Goal: Check status

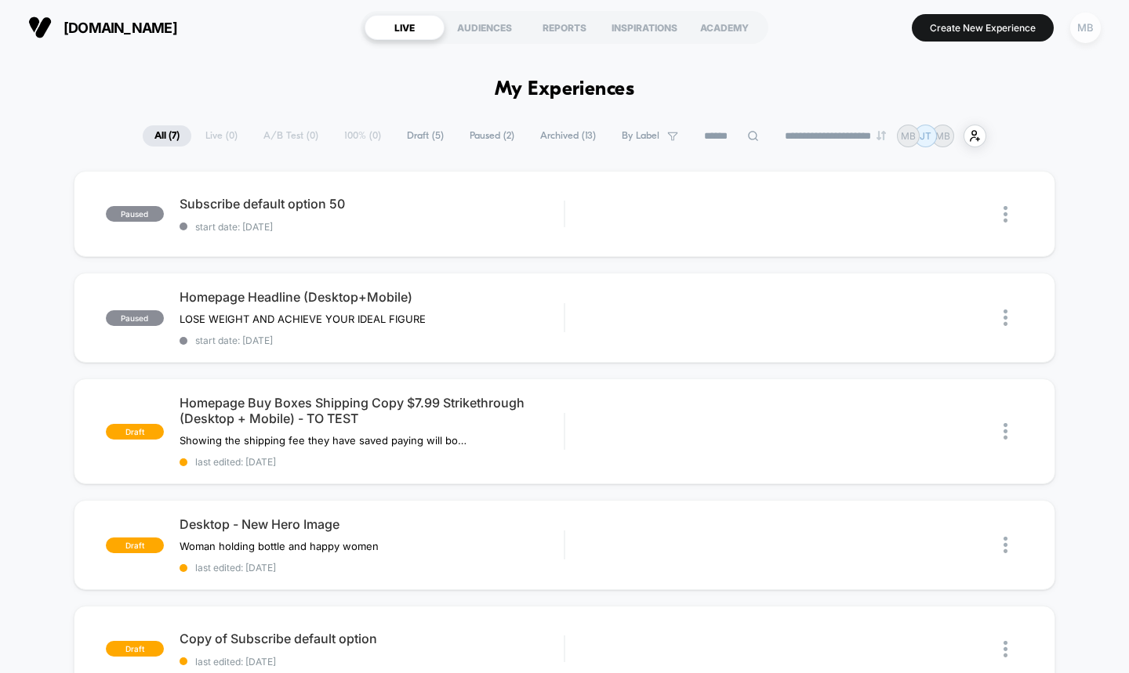
click at [1082, 31] on div "MB" at bounding box center [1085, 28] width 31 height 31
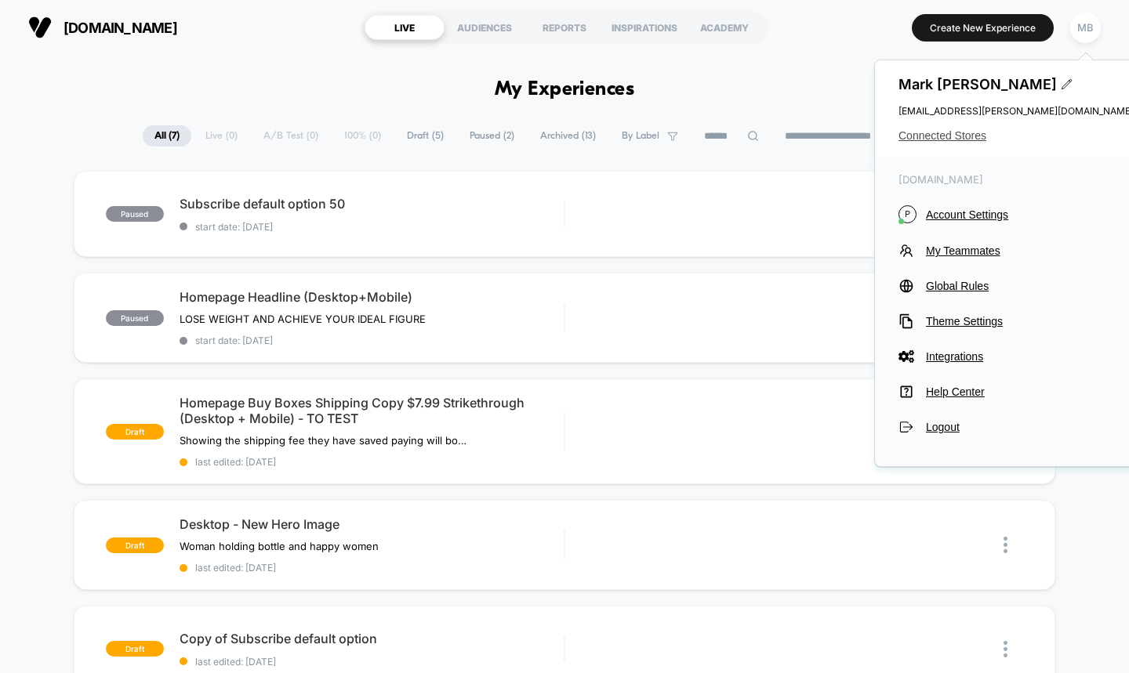
click at [941, 131] on span "Connected Stores" at bounding box center [1015, 135] width 235 height 13
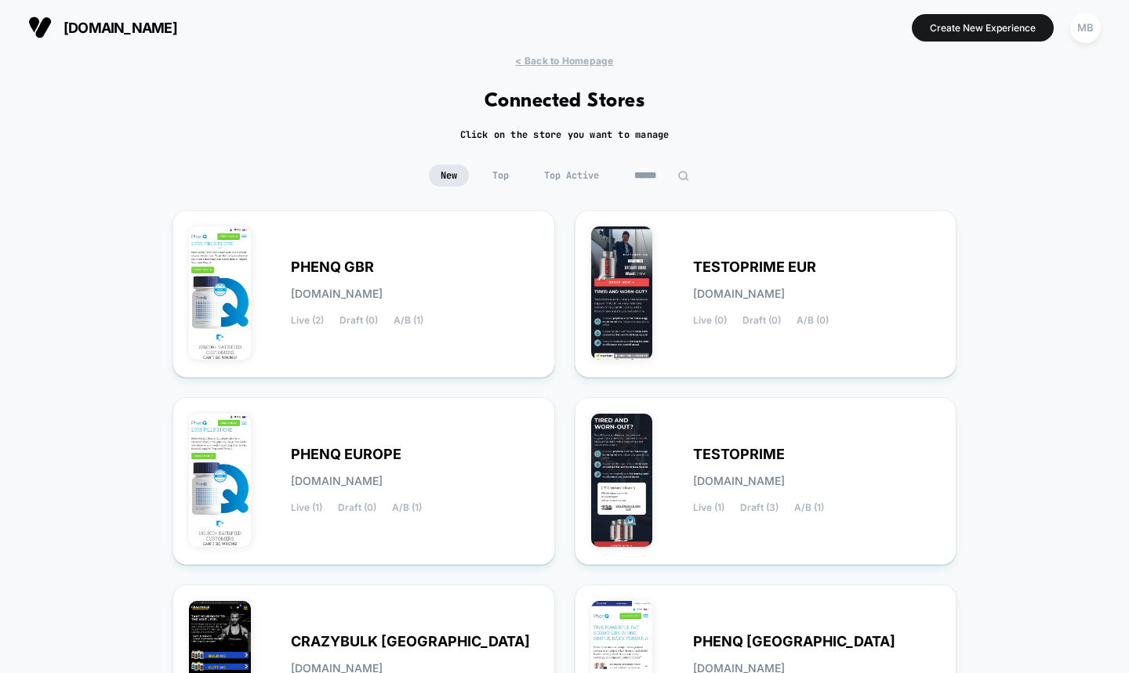
scroll to position [208, 0]
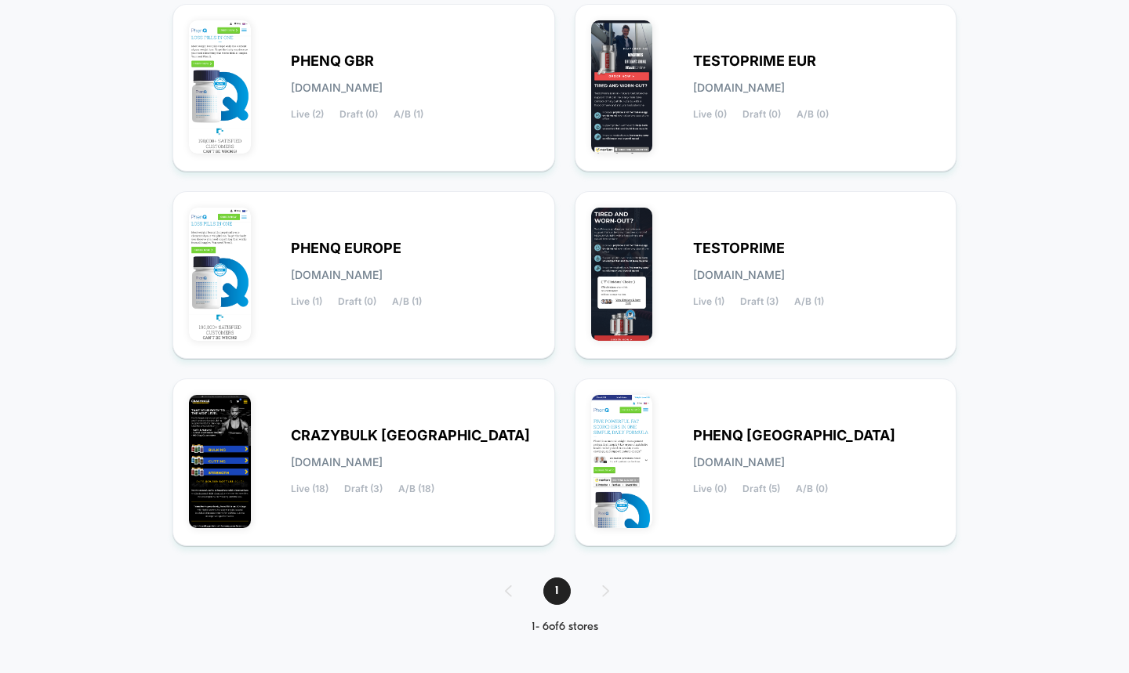
click at [563, 364] on div "PHENQ GBR [DOMAIN_NAME] Live (2) Draft (0) A/B (1) TESTOPRIME EUR [DOMAIN_NAME]…" at bounding box center [564, 275] width 784 height 542
click at [431, 119] on div "PHENQ GBR [DOMAIN_NAME] Live (2) Draft (0) A/B (1)" at bounding box center [364, 87] width 350 height 135
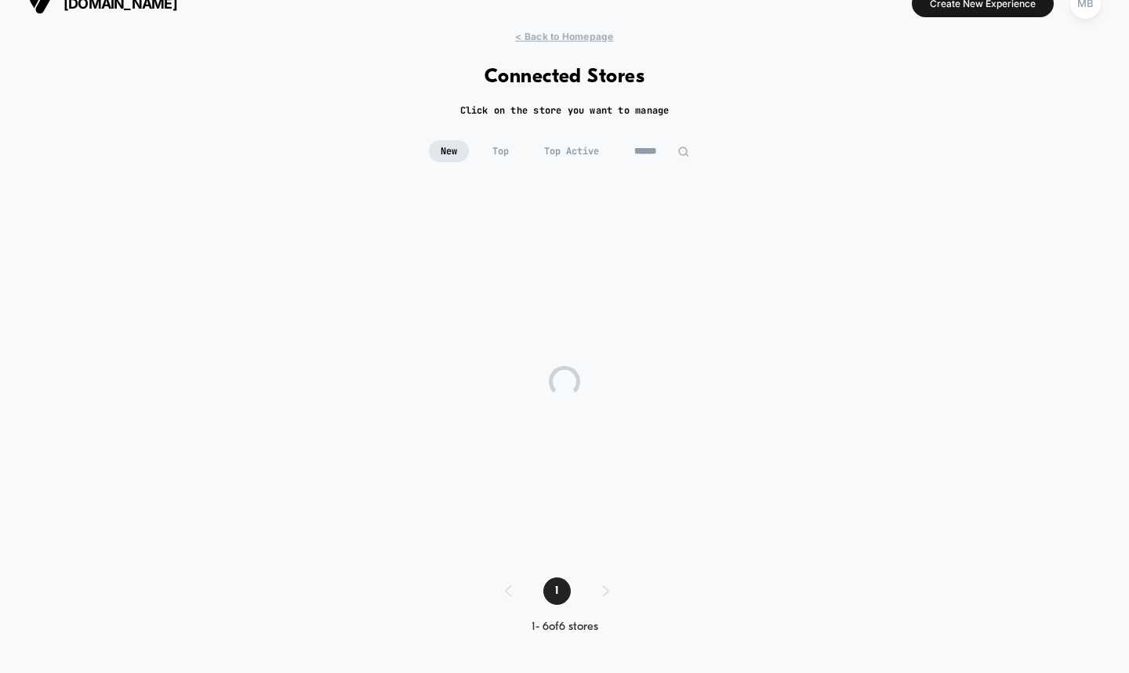
scroll to position [26, 0]
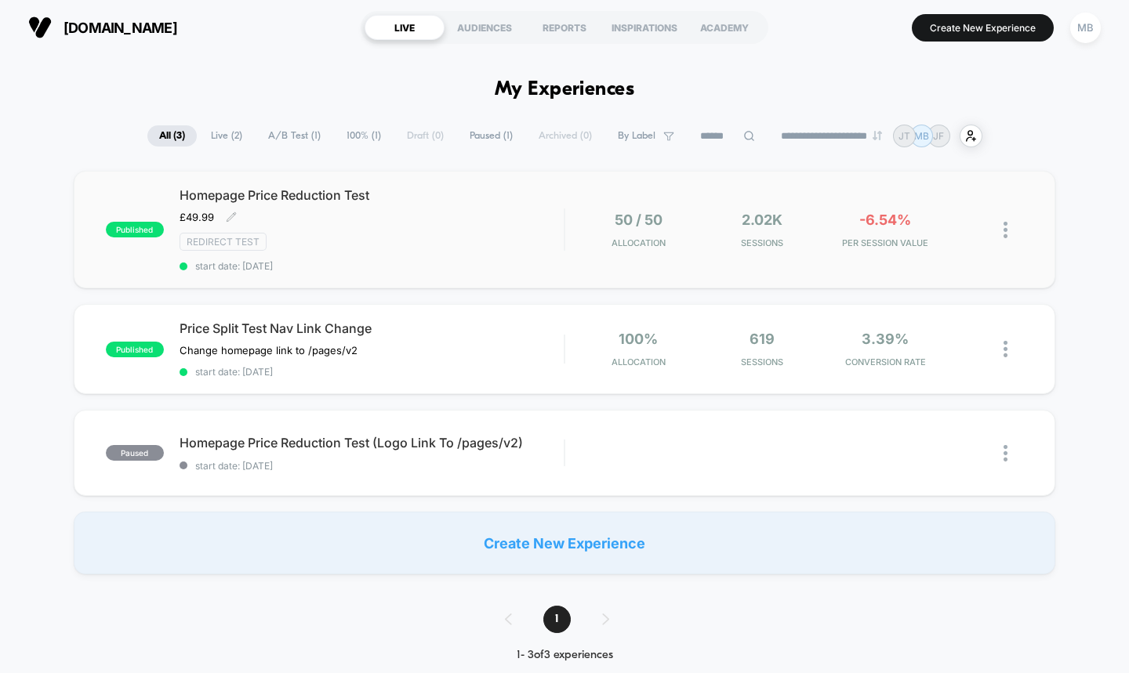
click at [356, 192] on span "Homepage Price Reduction Test" at bounding box center [371, 195] width 385 height 16
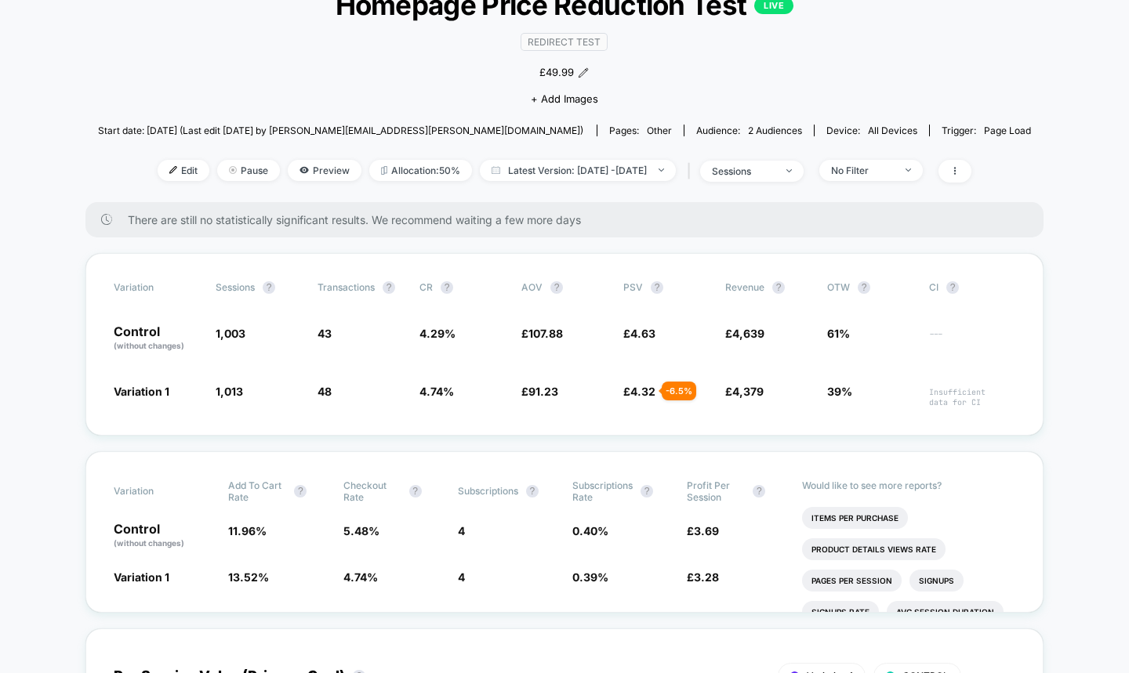
scroll to position [179, 0]
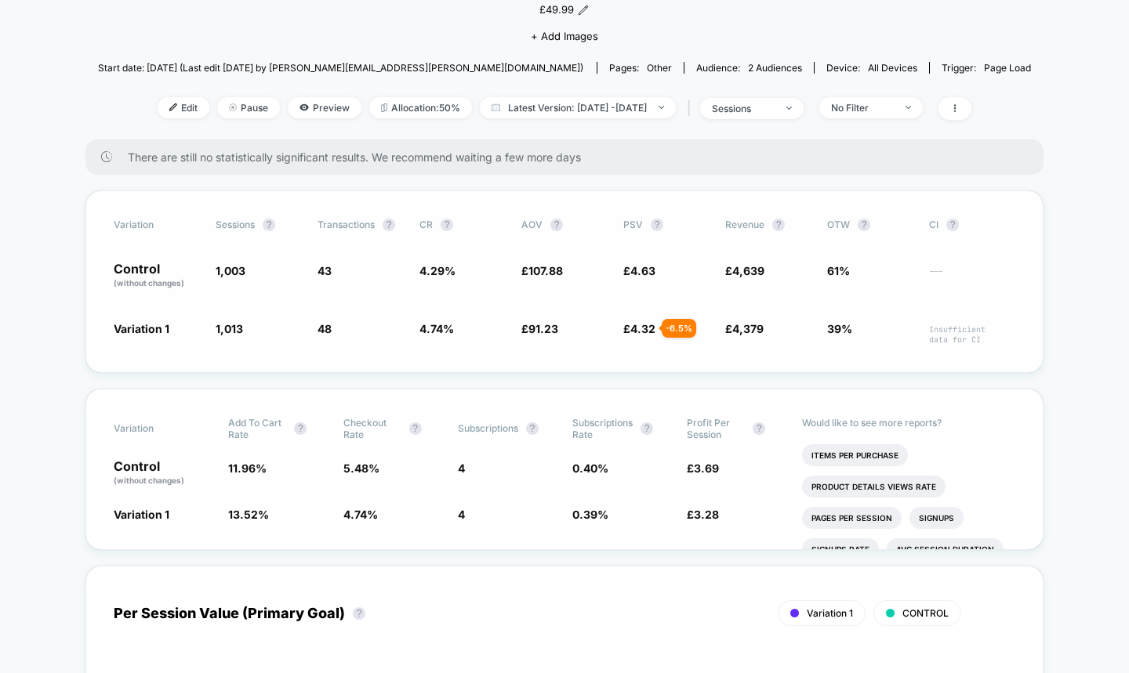
click at [654, 352] on div "Variation Sessions ? Transactions ? CR ? AOV ? PSV ? Revenue ? OTW ? CI ? Contr…" at bounding box center [564, 281] width 958 height 183
